Goal: Transaction & Acquisition: Purchase product/service

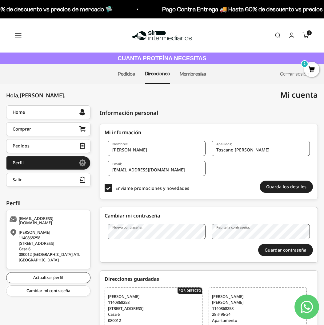
scroll to position [18, 0]
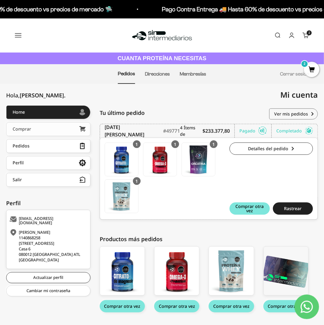
click at [57, 131] on link "Comprar" at bounding box center [48, 129] width 84 height 14
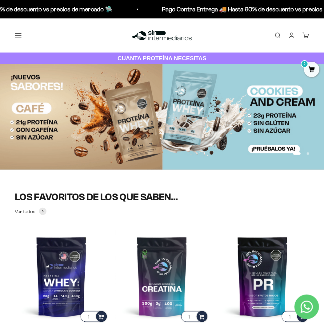
click at [26, 42] on div "Menú [GEOGRAPHIC_DATA] Inicio Comprar Proteínas Ver Todos Whey Iso Vegan Pancak…" at bounding box center [162, 35] width 324 height 34
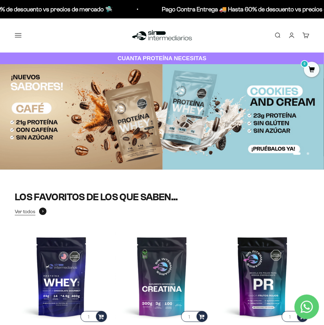
click at [42, 212] on icon at bounding box center [42, 211] width 1 height 2
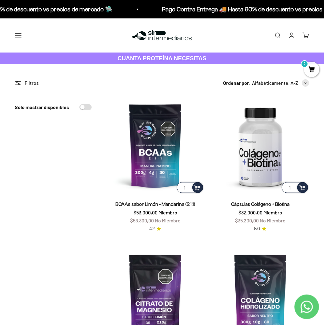
click at [28, 84] on div "Filtros" at bounding box center [53, 83] width 77 height 8
click at [17, 83] on icon at bounding box center [18, 83] width 6 height 4
drag, startPoint x: 33, startPoint y: 84, endPoint x: 52, endPoint y: 89, distance: 18.8
click at [40, 86] on div "Filtros" at bounding box center [53, 83] width 77 height 8
click at [87, 108] on input "Solo mostrar disponibles" at bounding box center [85, 107] width 12 height 6
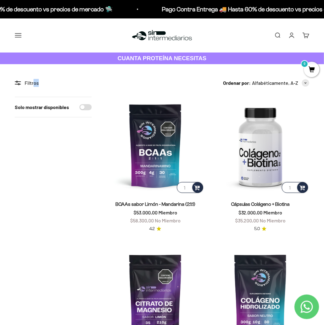
checkbox input "true"
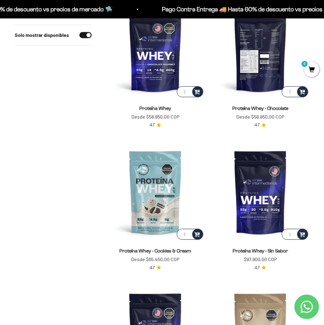
scroll to position [1626, 0]
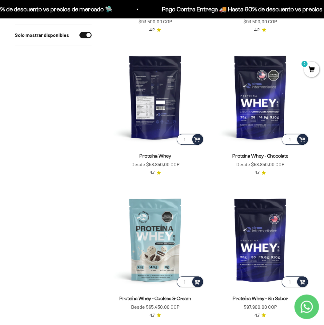
click at [143, 103] on img at bounding box center [155, 97] width 98 height 98
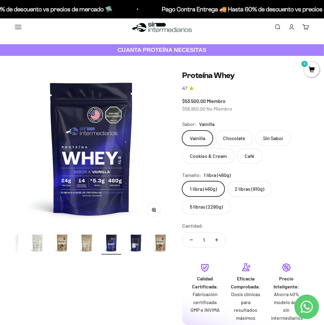
scroll to position [9, 0]
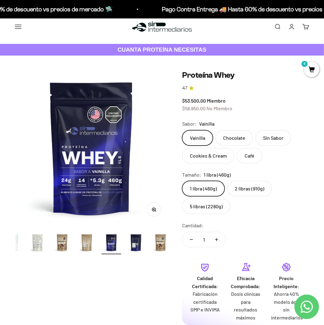
click at [201, 156] on label "Cookies & Cream" at bounding box center [208, 155] width 52 height 15
click at [182, 130] on input "Cookies & Cream" at bounding box center [182, 130] width 0 height 0
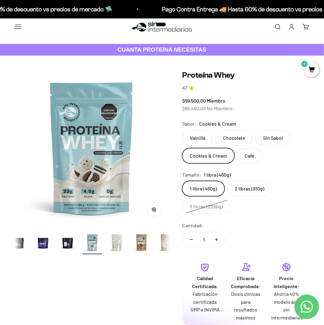
click at [199, 139] on label "Vainilla" at bounding box center [197, 137] width 31 height 15
click at [182, 130] on input "Vainilla" at bounding box center [182, 130] width 0 height 0
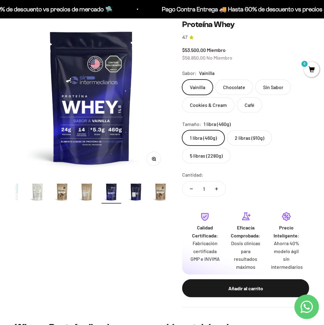
scroll to position [61, 0]
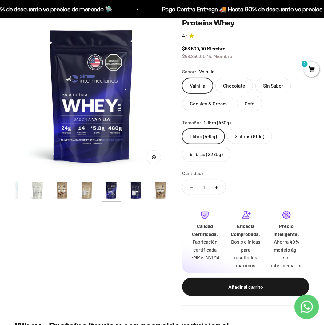
click at [209, 158] on label "5 libras (2280g)" at bounding box center [206, 154] width 48 height 15
click at [182, 129] on input "5 libras (2280g)" at bounding box center [182, 128] width 0 height 0
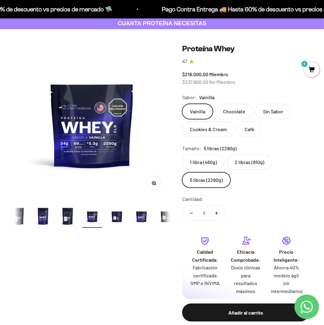
scroll to position [35, 0]
